Goal: Task Accomplishment & Management: Manage account settings

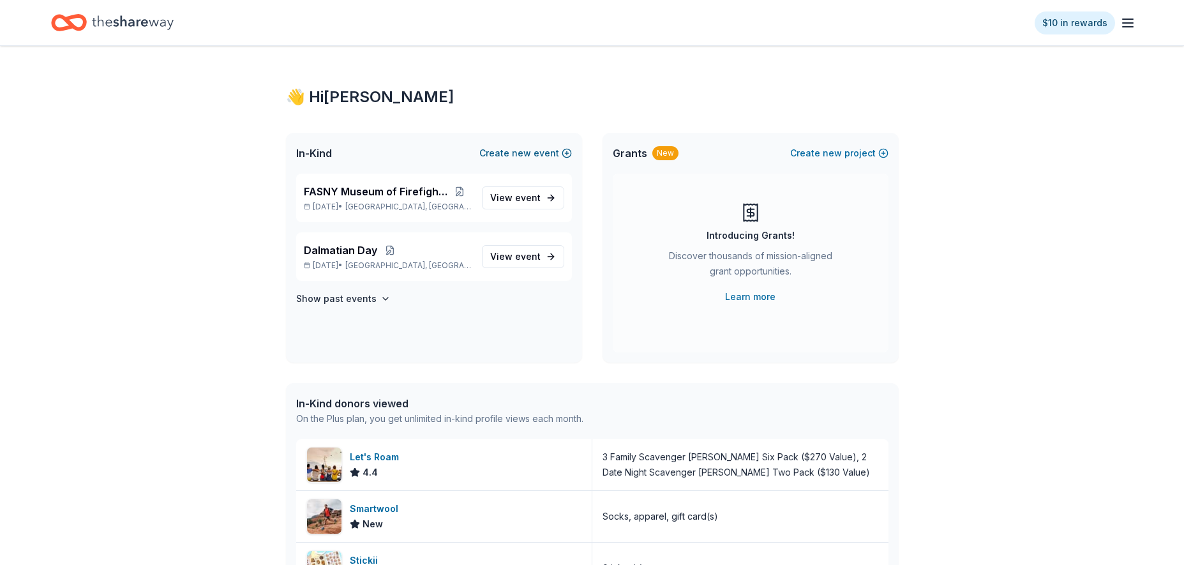
click at [537, 144] on div "In-Kind Create new event" at bounding box center [434, 153] width 296 height 41
click at [537, 151] on button "Create new event" at bounding box center [525, 153] width 93 height 15
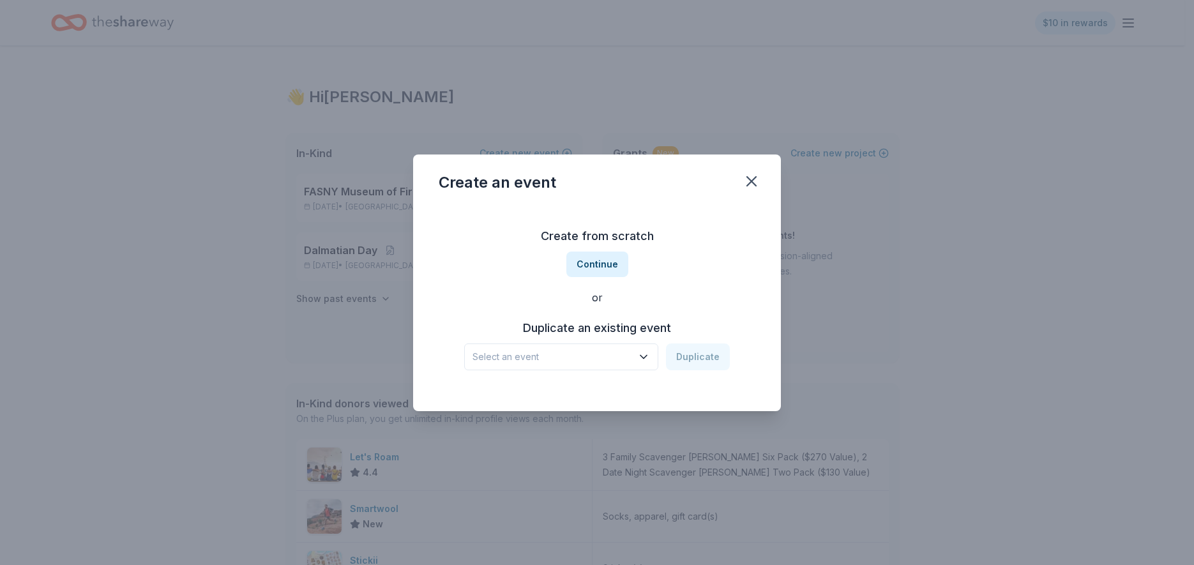
click at [620, 352] on span "Select an event" at bounding box center [552, 356] width 160 height 15
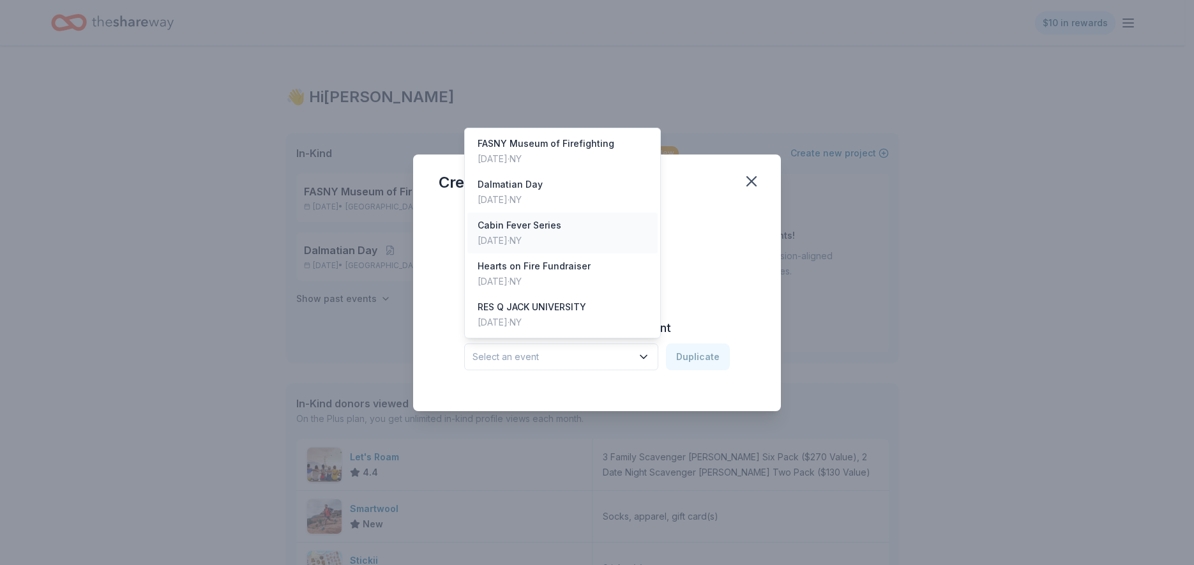
click at [515, 230] on div "Cabin Fever Series" at bounding box center [519, 225] width 84 height 15
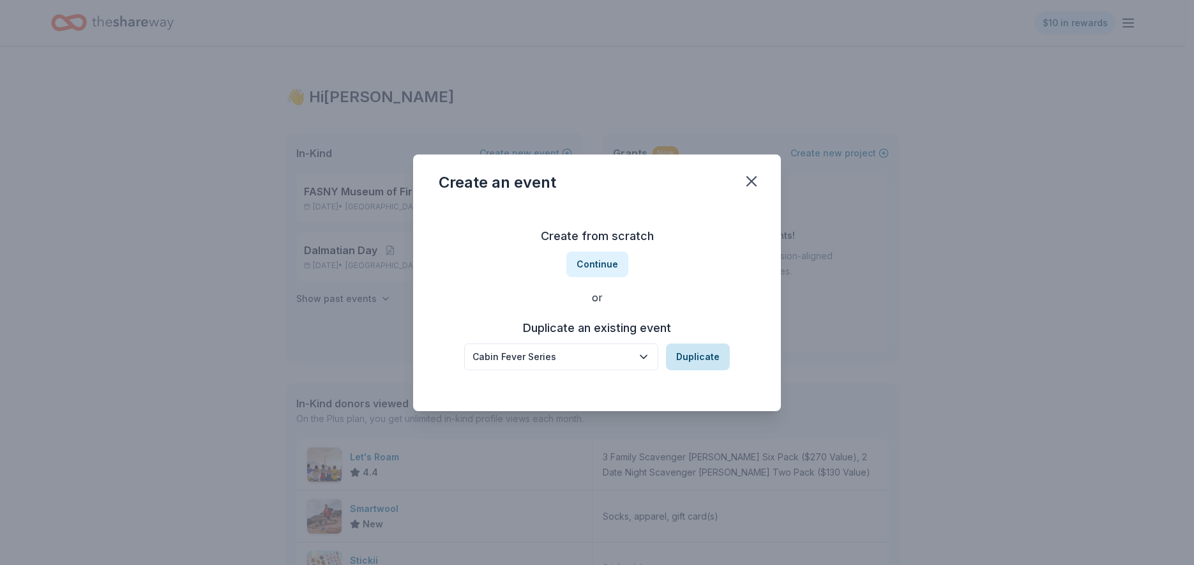
click at [693, 359] on button "Duplicate" at bounding box center [698, 356] width 64 height 27
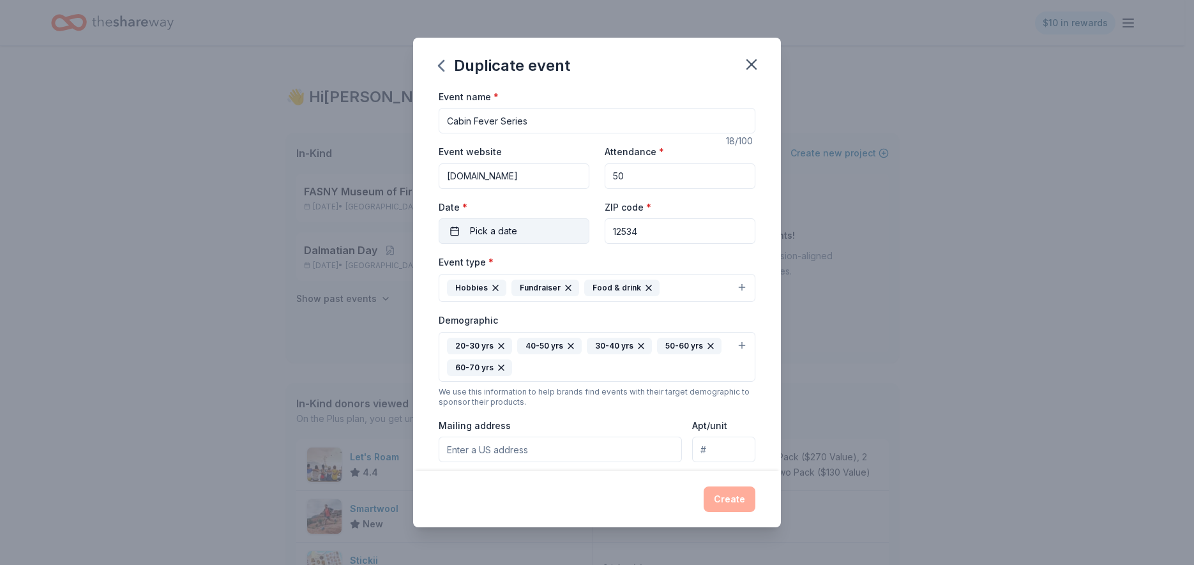
click at [525, 232] on button "Pick a date" at bounding box center [513, 231] width 151 height 26
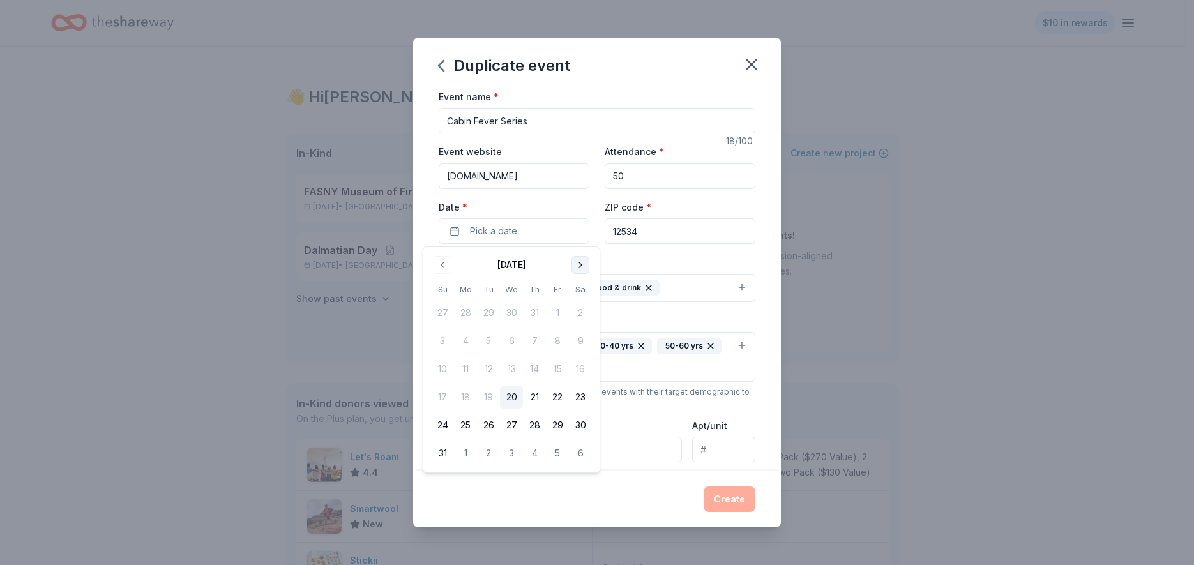
click at [581, 266] on button "Go to next month" at bounding box center [580, 265] width 18 height 18
click at [580, 266] on button "Go to next month" at bounding box center [580, 265] width 18 height 18
click at [576, 268] on button "Go to next month" at bounding box center [580, 265] width 18 height 18
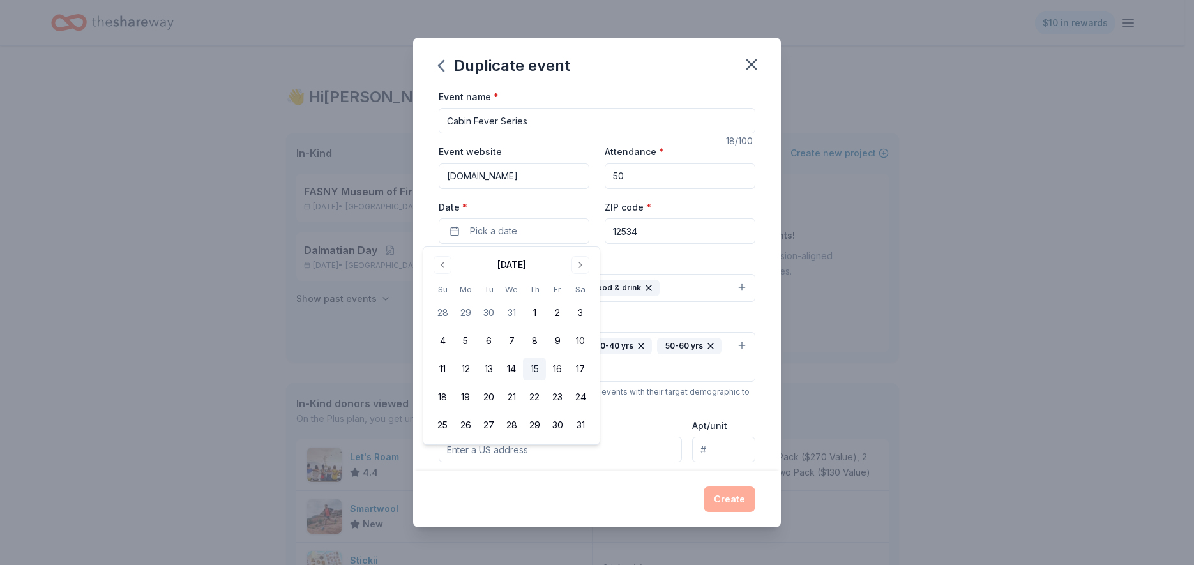
click at [534, 364] on button "15" at bounding box center [534, 368] width 23 height 23
click at [728, 495] on button "Create" at bounding box center [729, 499] width 52 height 26
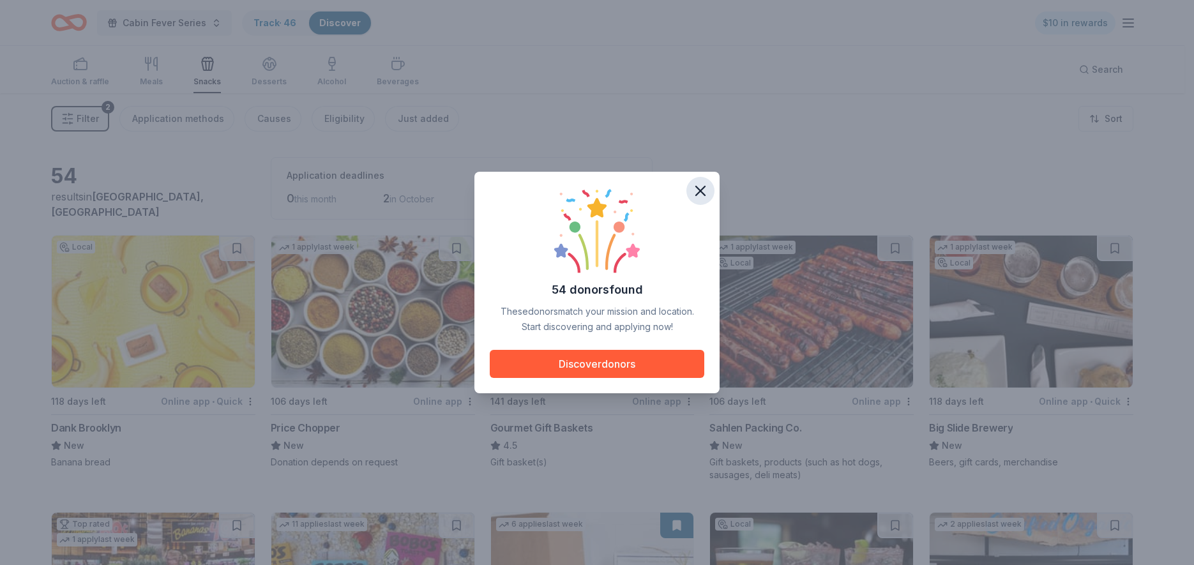
click at [703, 186] on icon "button" at bounding box center [700, 191] width 18 height 18
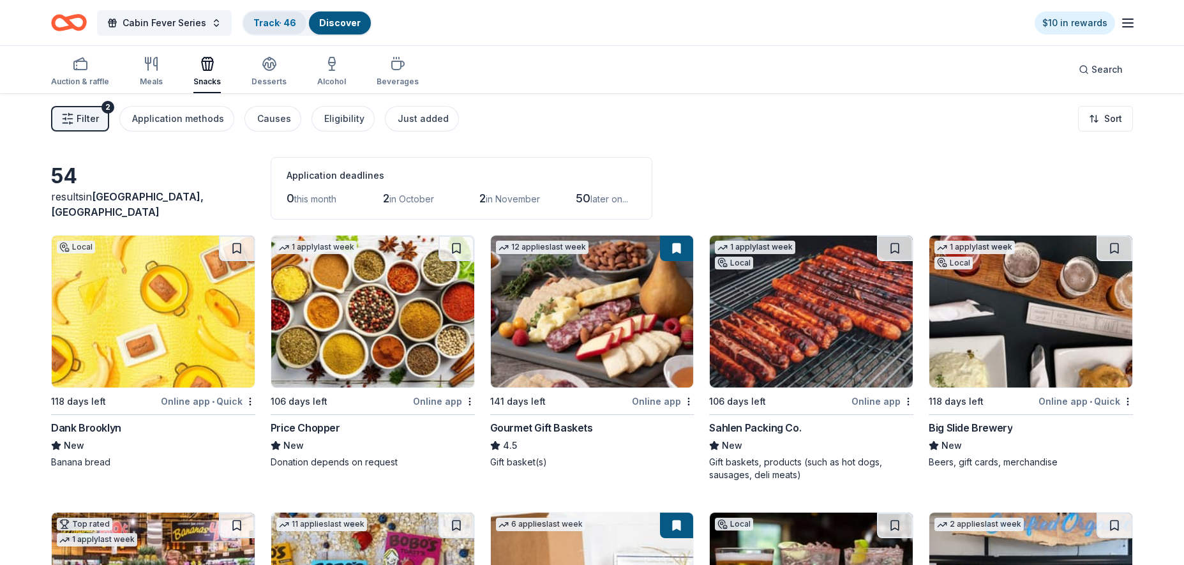
click at [287, 19] on link "Track · 46" at bounding box center [274, 22] width 43 height 11
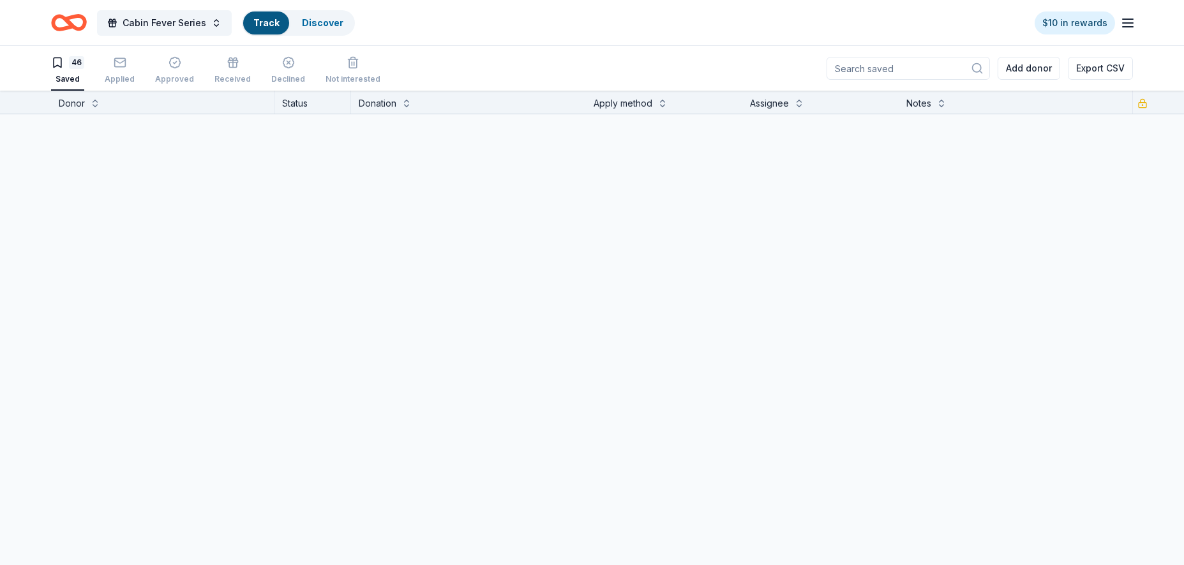
scroll to position [1, 0]
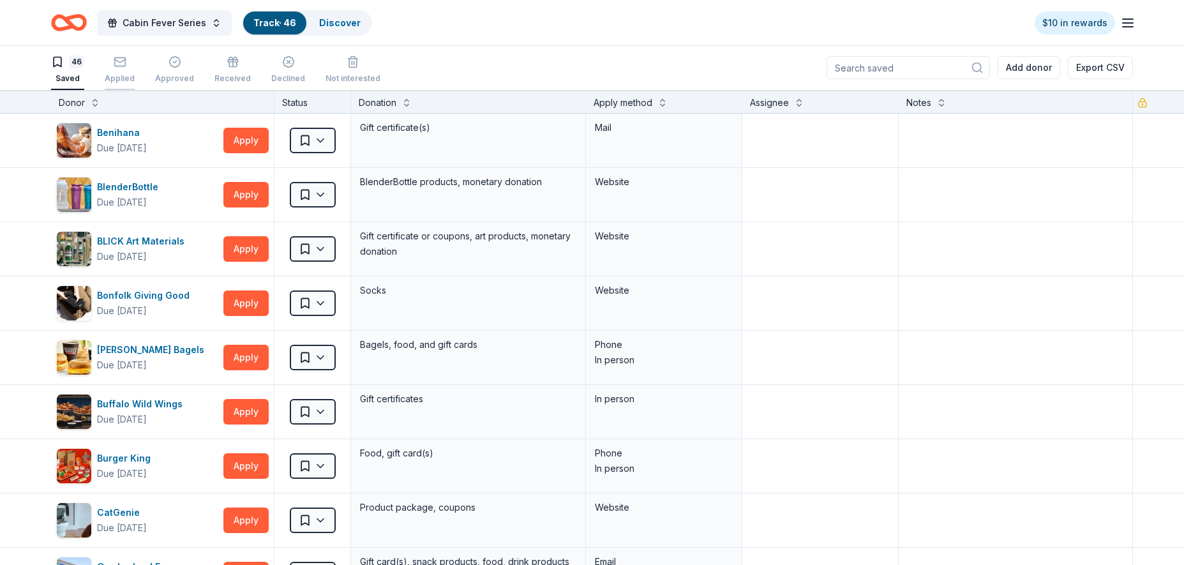
click at [123, 72] on div "Applied" at bounding box center [120, 70] width 30 height 28
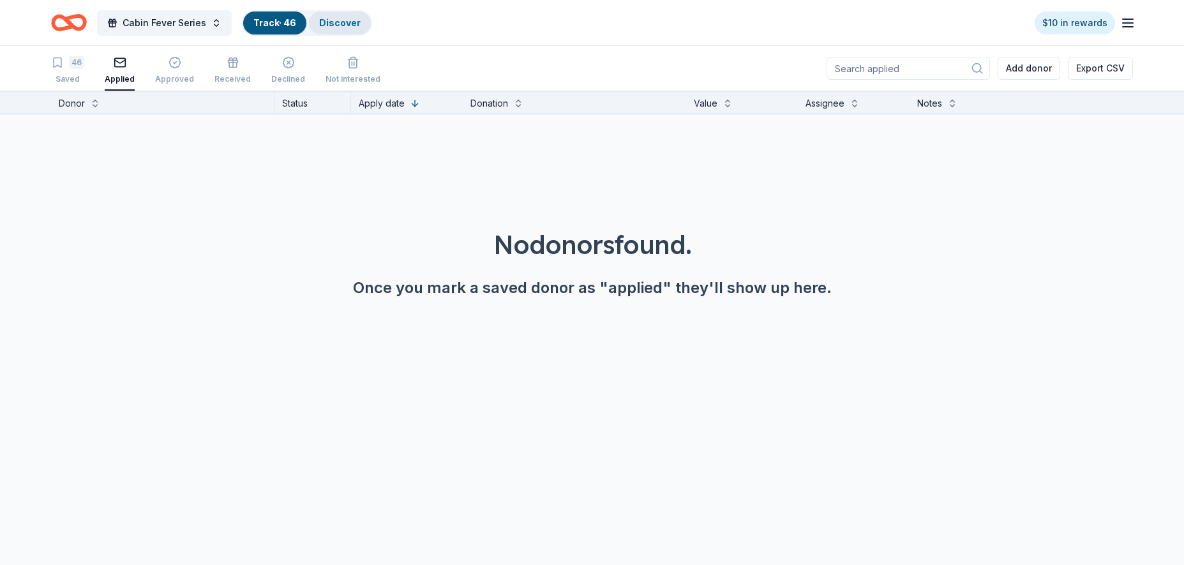
click at [336, 27] on link "Discover" at bounding box center [339, 22] width 41 height 11
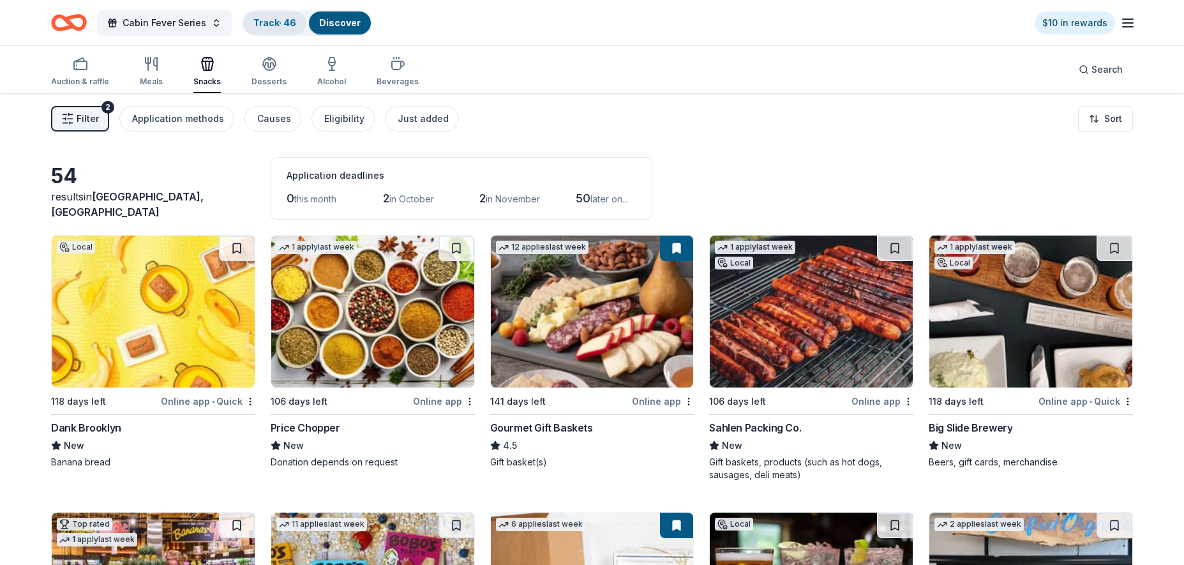
click at [287, 29] on div "Track · 46" at bounding box center [274, 22] width 63 height 23
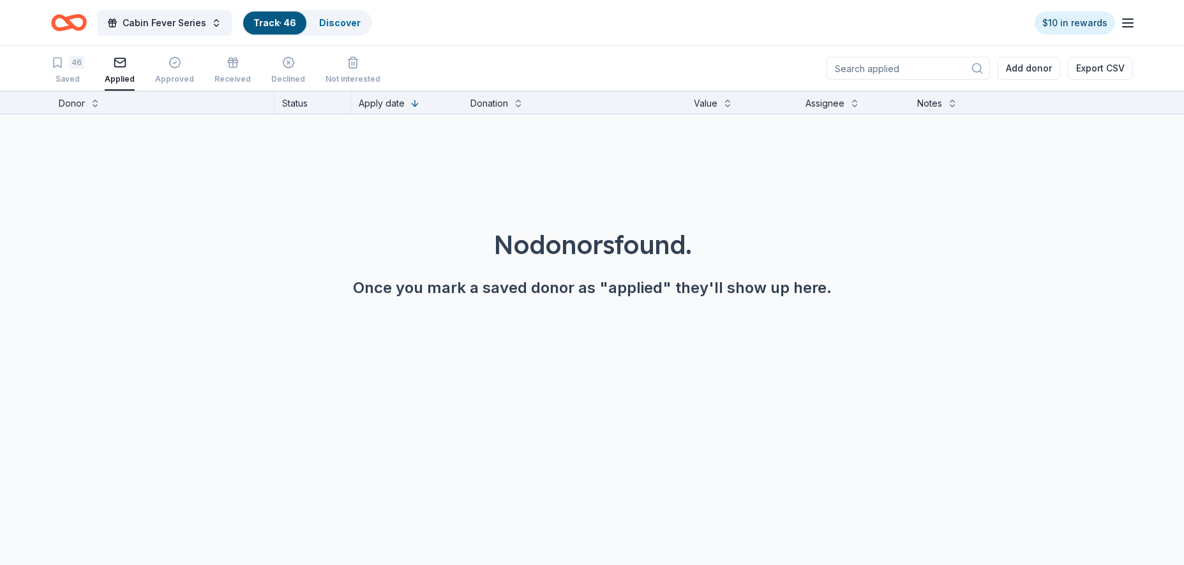
scroll to position [1, 0]
click at [66, 71] on div "46 Saved" at bounding box center [67, 70] width 33 height 28
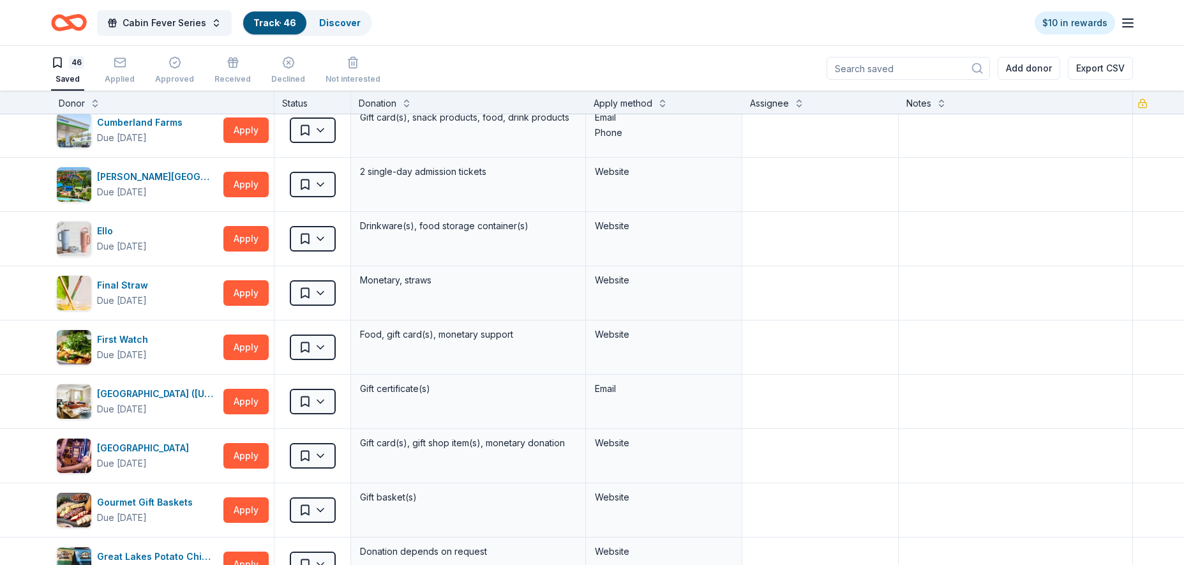
scroll to position [447, 0]
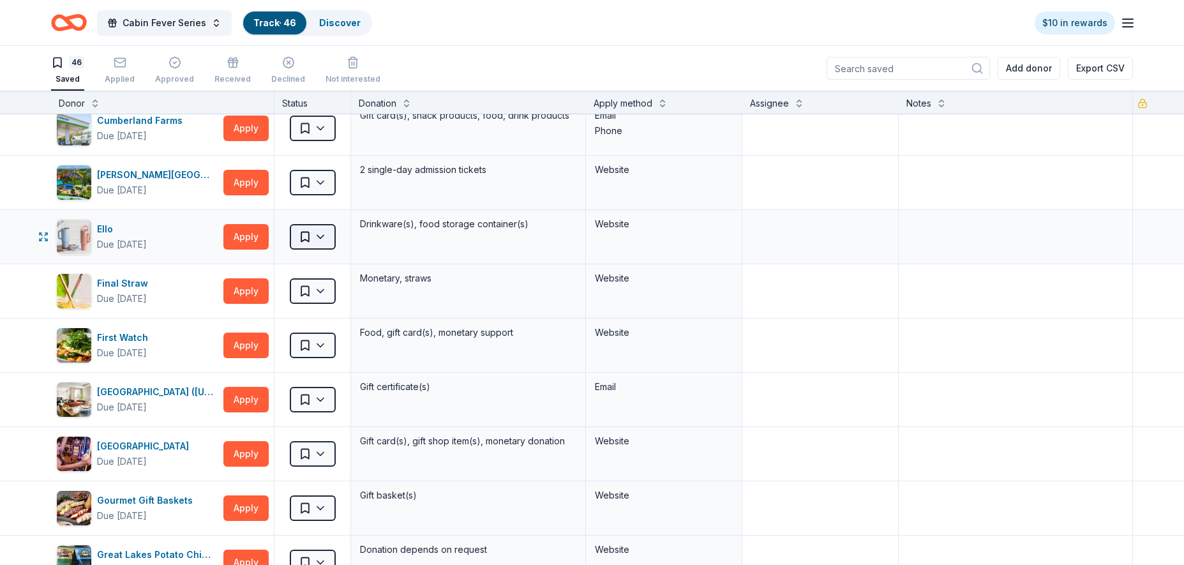
click at [315, 239] on html "Cabin Fever Series Track · 46 Discover $10 in rewards 46 Saved Applied Approved…" at bounding box center [592, 282] width 1184 height 565
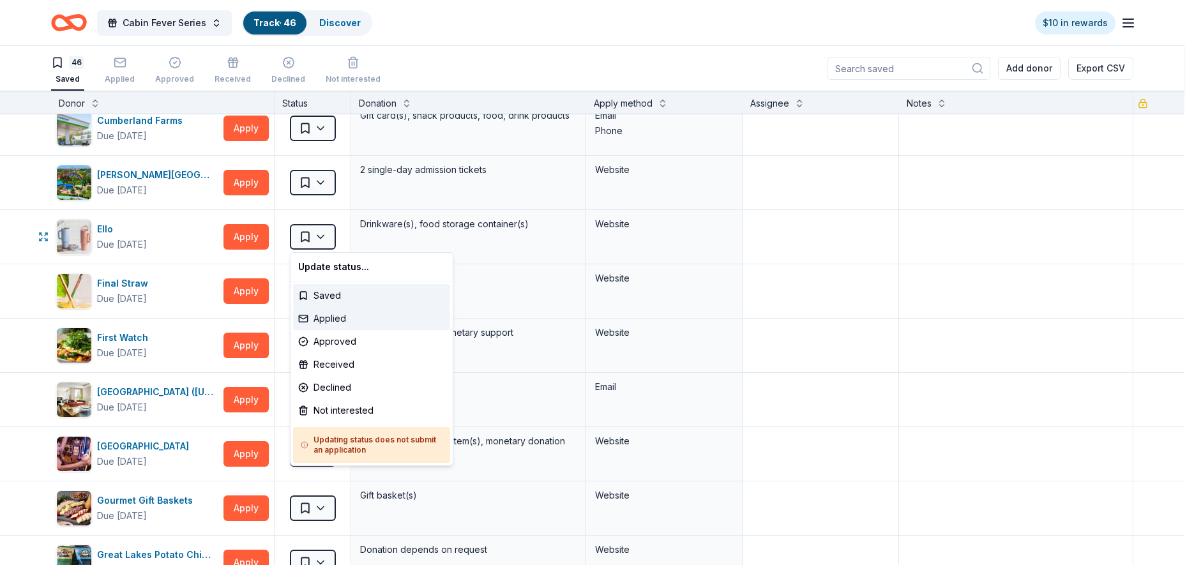
click at [332, 318] on div "Applied" at bounding box center [371, 318] width 157 height 23
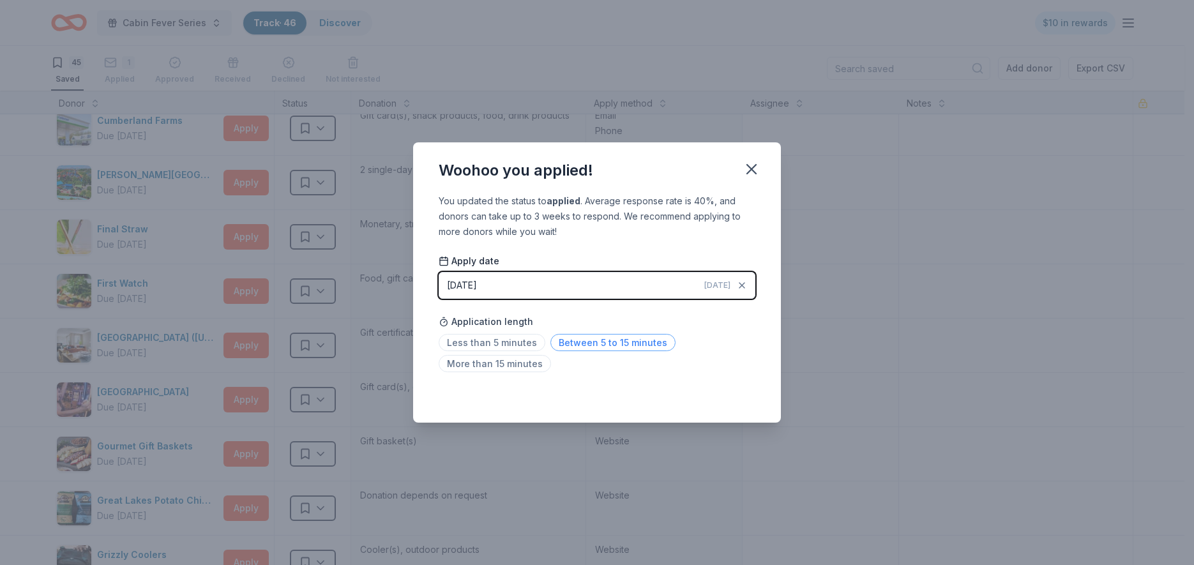
click at [603, 338] on span "Between 5 to 15 minutes" at bounding box center [612, 342] width 125 height 17
click at [749, 174] on icon "button" at bounding box center [751, 169] width 18 height 18
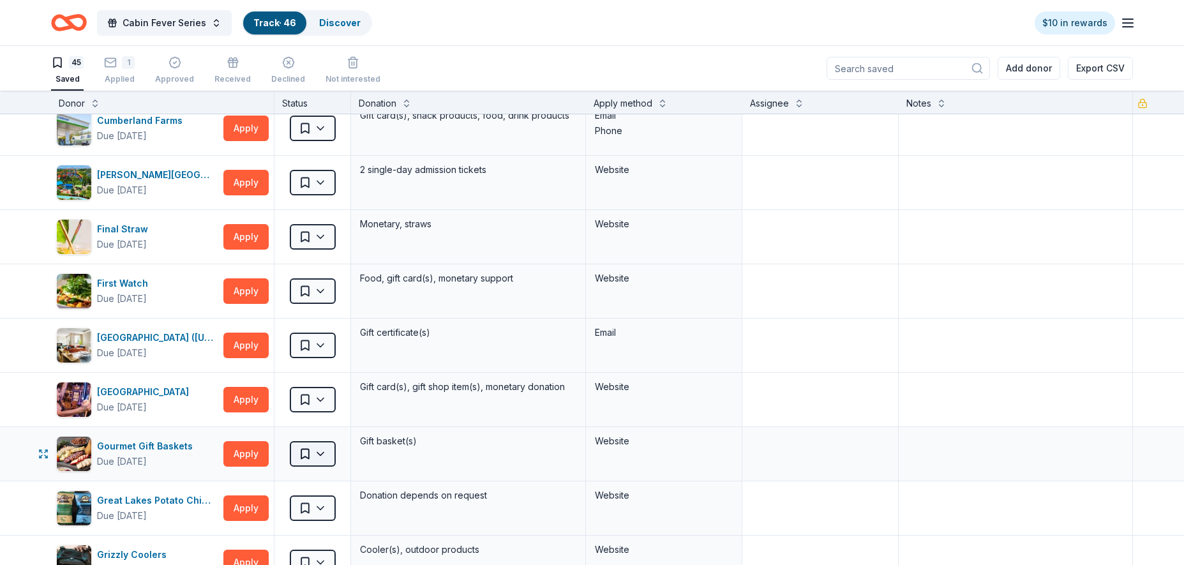
click at [315, 453] on html "Cabin Fever Series Track · 46 Discover $10 in rewards 45 Saved 1 Applied Approv…" at bounding box center [592, 282] width 1184 height 565
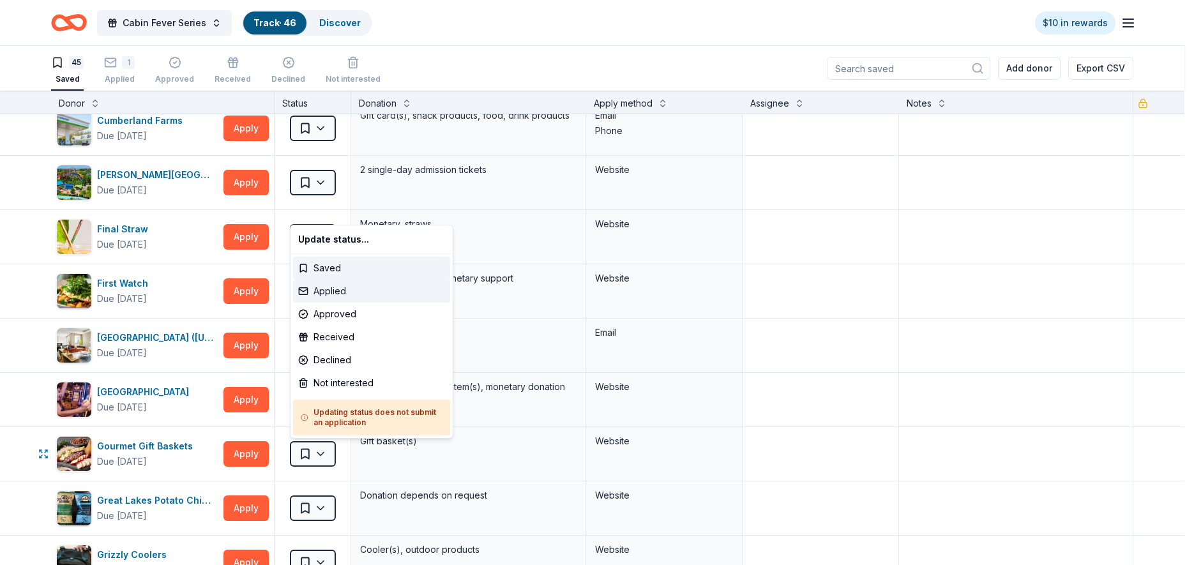
click at [359, 288] on div "Applied" at bounding box center [371, 291] width 157 height 23
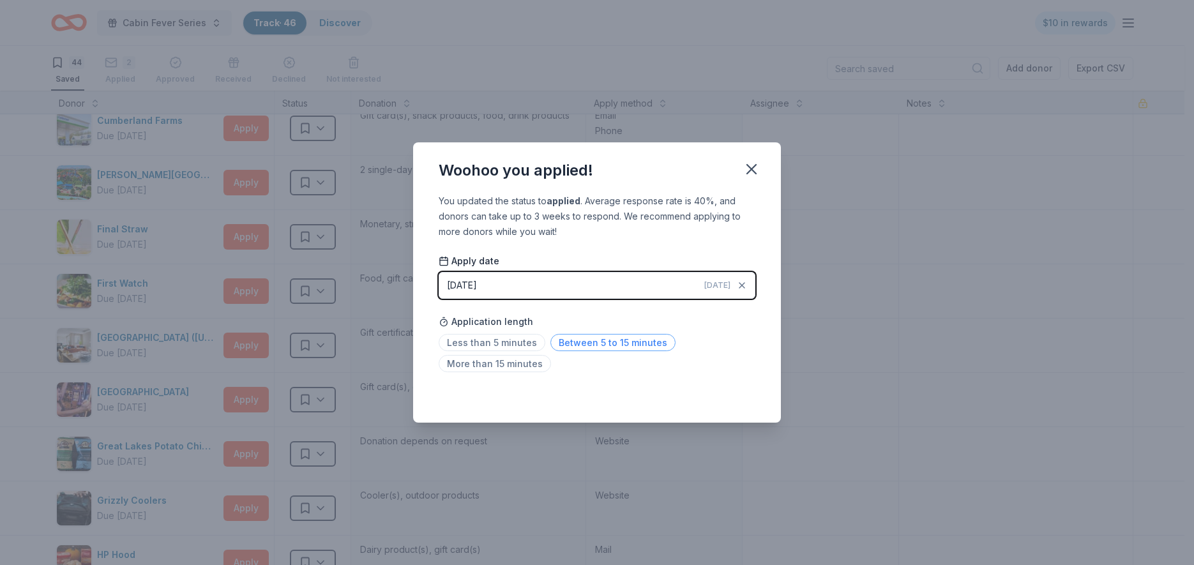
click at [563, 339] on span "Between 5 to 15 minutes" at bounding box center [612, 342] width 125 height 17
click at [756, 169] on icon "button" at bounding box center [751, 169] width 18 height 18
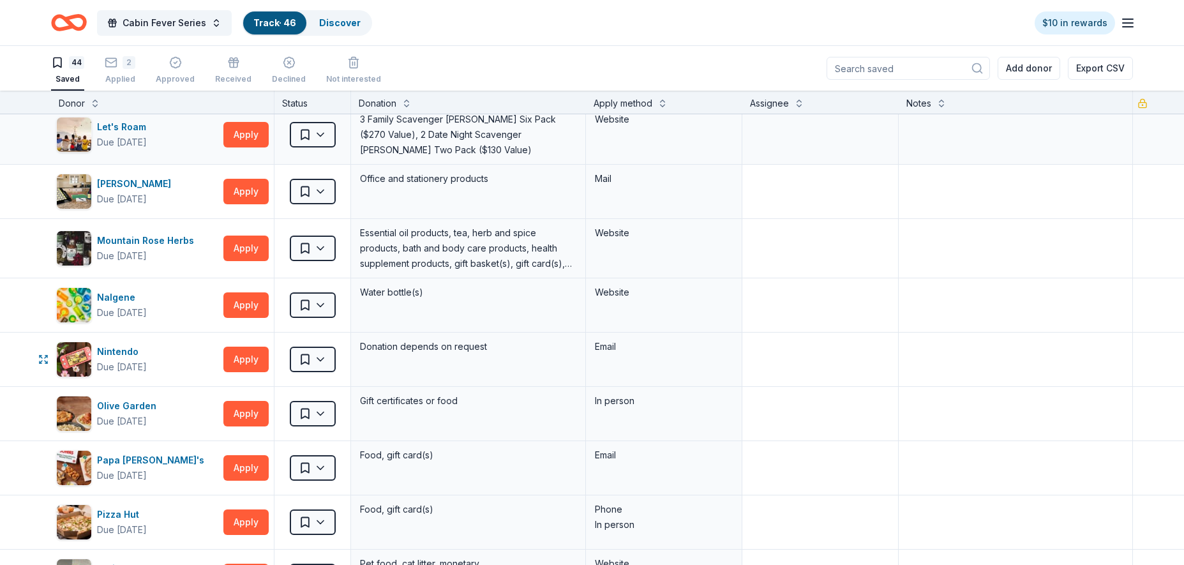
scroll to position [1149, 0]
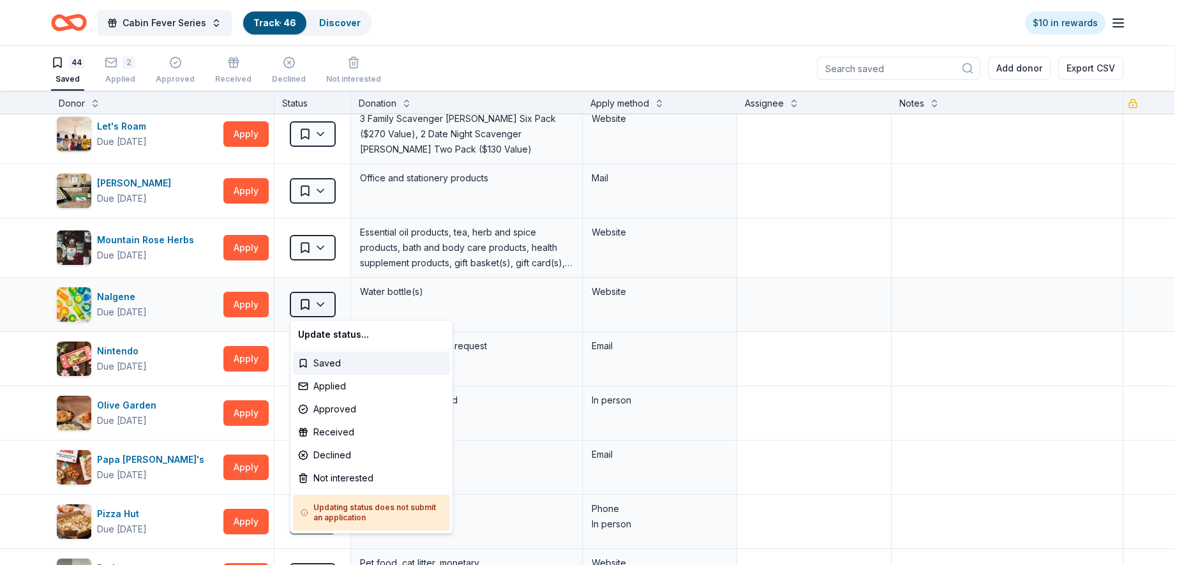
click at [323, 304] on html "Cabin Fever Series Track · 46 Discover $10 in rewards 44 Saved 2 Applied Approv…" at bounding box center [592, 282] width 1184 height 565
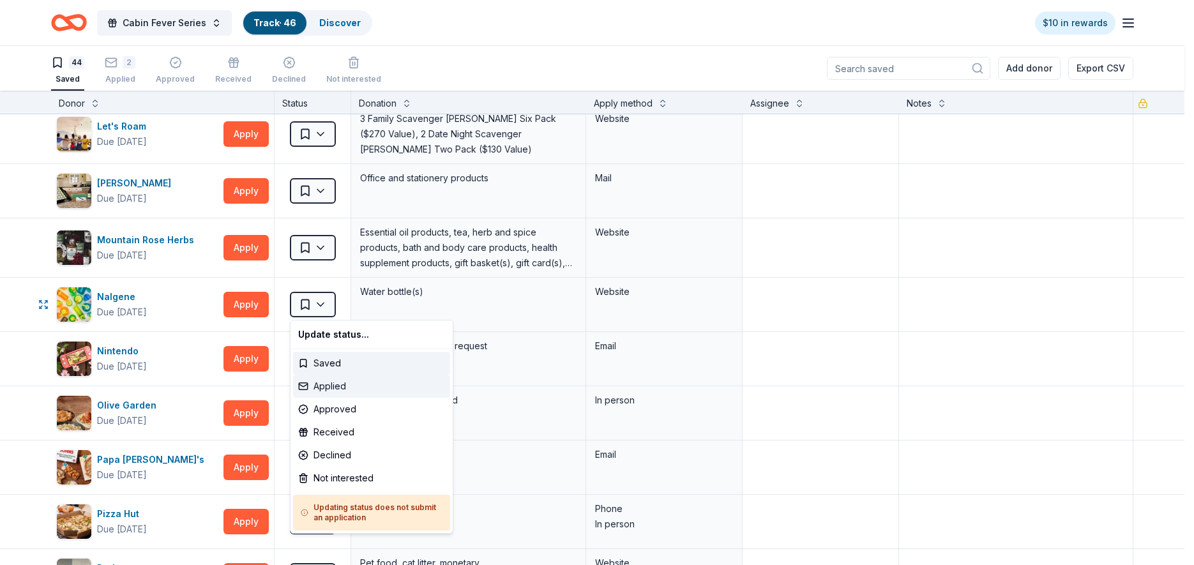
click at [345, 390] on div "Applied" at bounding box center [371, 386] width 157 height 23
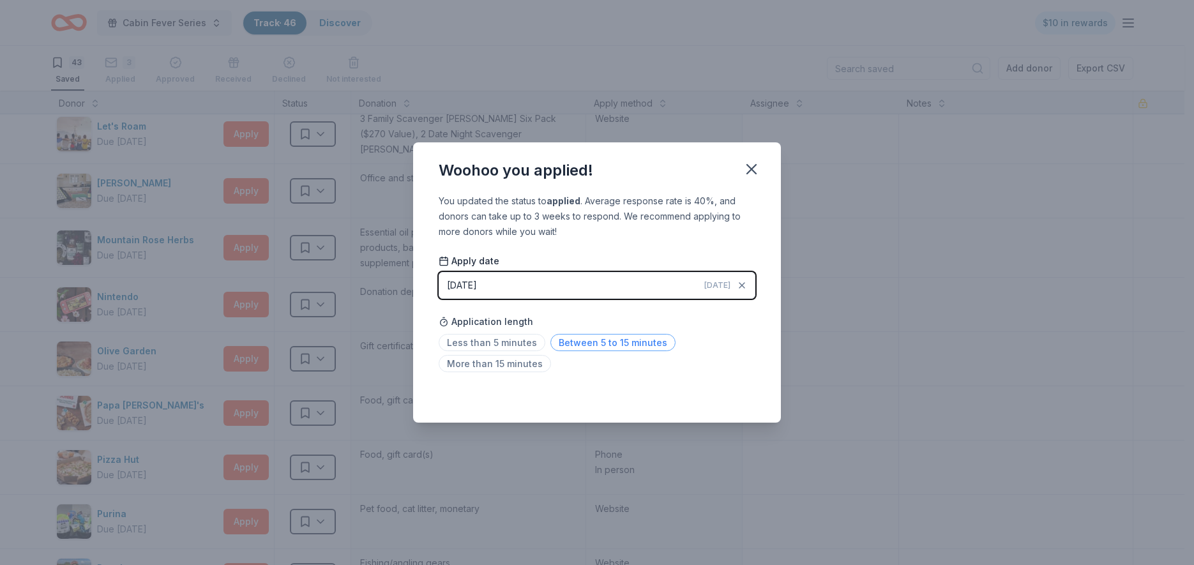
click at [583, 346] on span "Between 5 to 15 minutes" at bounding box center [612, 342] width 125 height 17
click at [747, 172] on icon "button" at bounding box center [751, 169] width 18 height 18
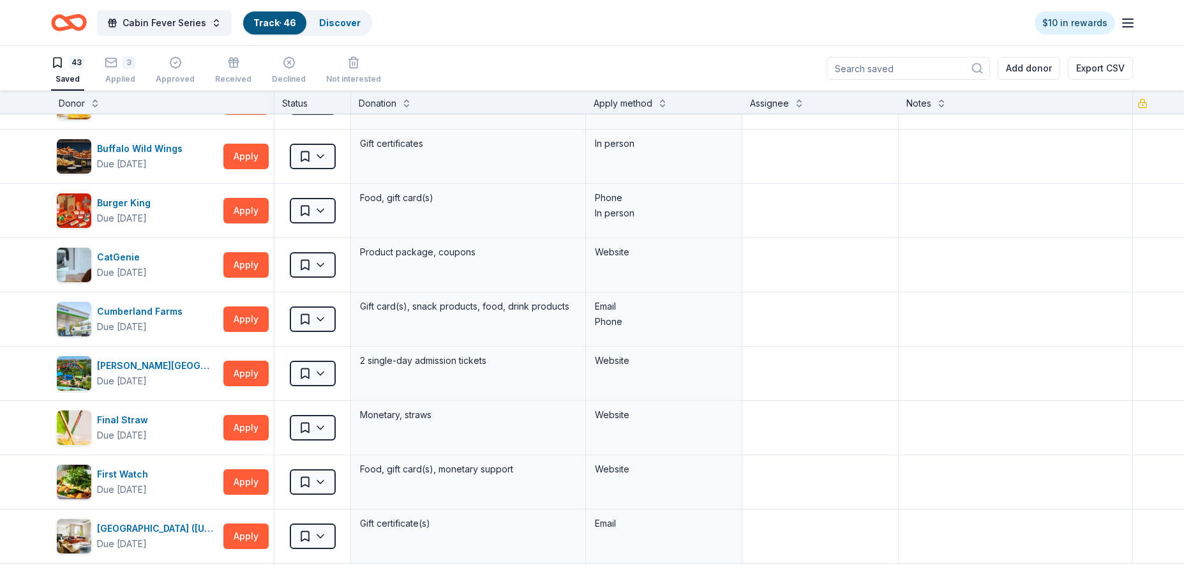
scroll to position [0, 0]
